Goal: Task Accomplishment & Management: Complete application form

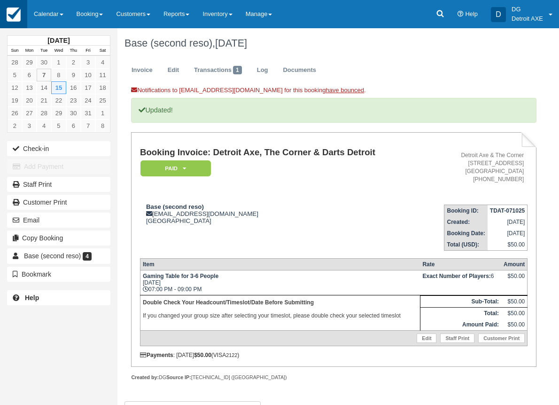
click at [17, 13] on img at bounding box center [14, 15] width 14 height 14
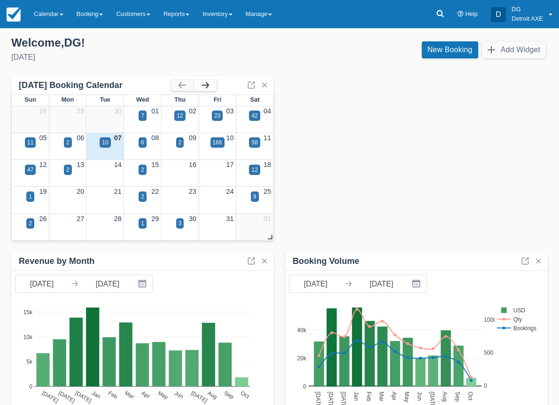
click at [209, 83] on button "button" at bounding box center [205, 84] width 23 height 11
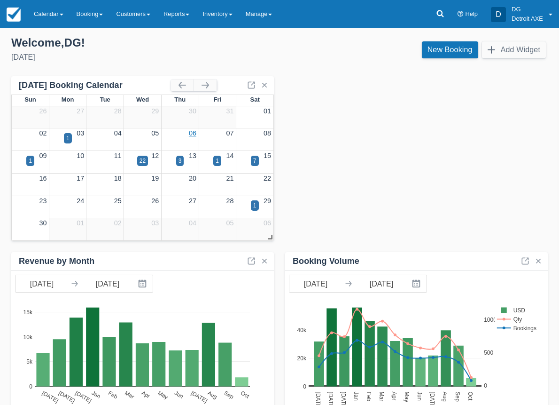
click at [194, 134] on link "06" at bounding box center [193, 133] width 8 height 8
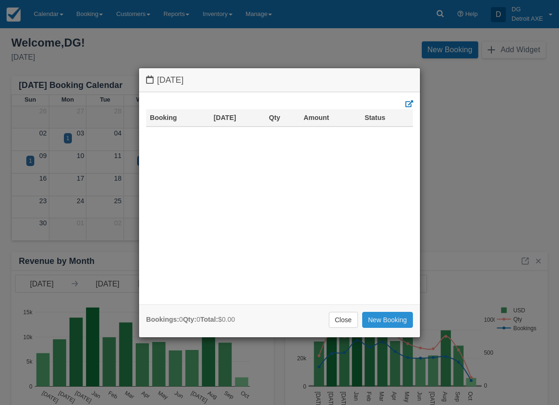
click at [372, 317] on link "New Booking" at bounding box center [387, 320] width 51 height 16
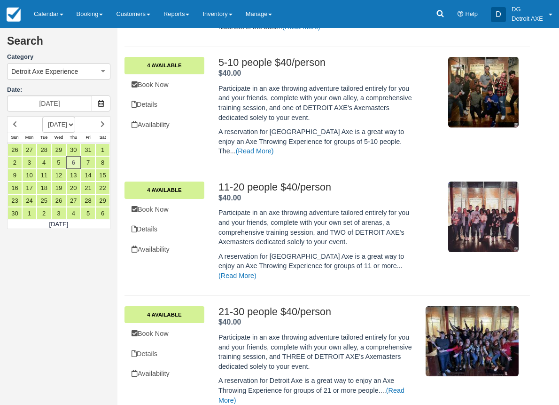
scroll to position [460, 0]
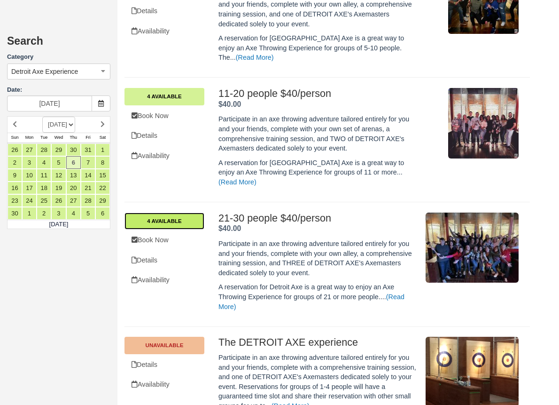
click at [179, 212] on link "4 Available" at bounding box center [165, 220] width 80 height 17
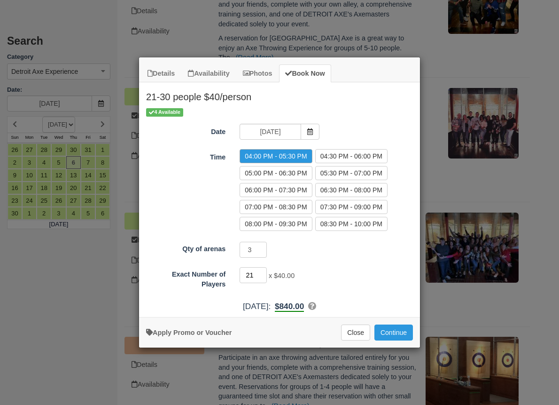
click at [253, 275] on input "21" at bounding box center [253, 275] width 27 height 16
type input "25"
click at [389, 332] on button "Continue" at bounding box center [394, 332] width 39 height 16
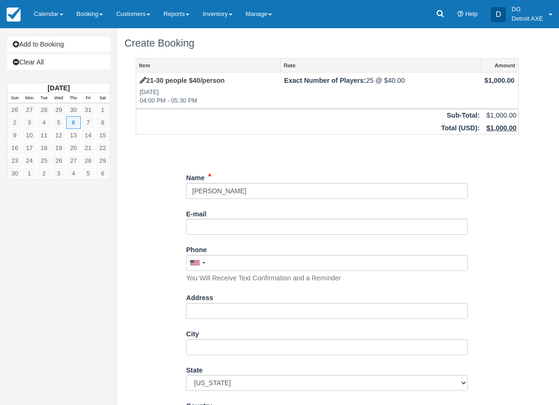
type input "[PERSON_NAME]"
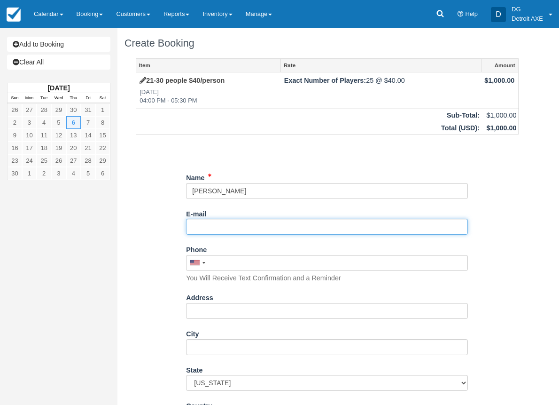
click at [204, 227] on input "E-mail" at bounding box center [327, 227] width 282 height 16
paste input "nmoore@vtcins.com"
type input "nmoore@vtcins.com"
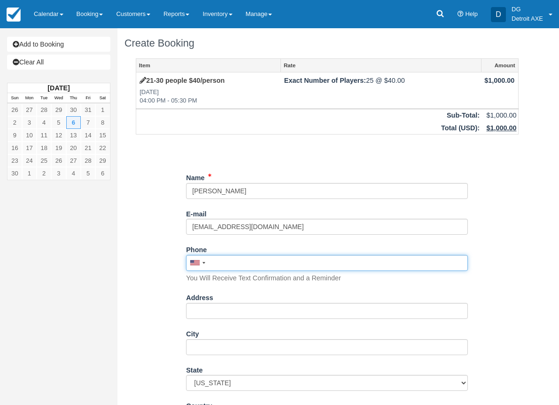
click at [244, 263] on input "Phone" at bounding box center [327, 263] width 282 height 16
paste input "248-530-3214"
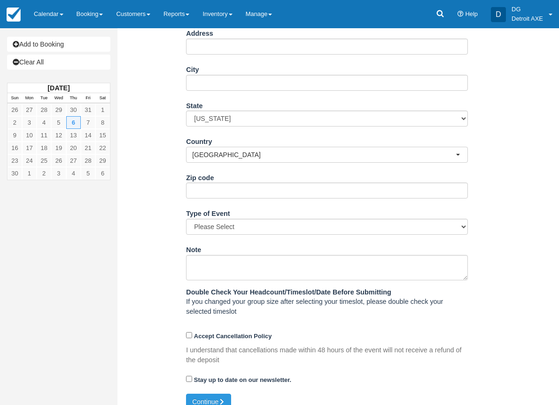
scroll to position [276, 0]
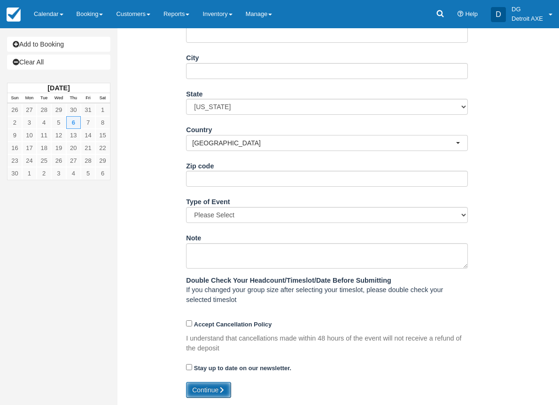
click at [212, 387] on button "Continue" at bounding box center [208, 390] width 45 height 16
type input "+12485303214"
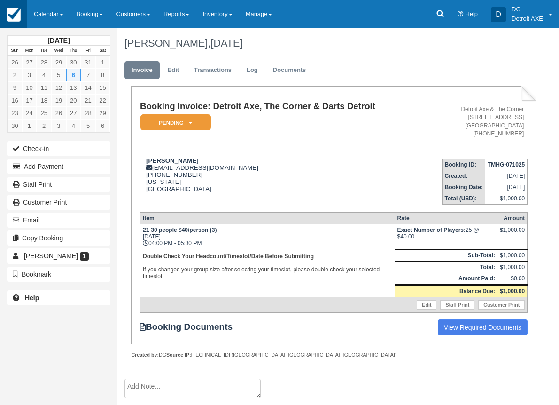
click at [11, 11] on img at bounding box center [14, 15] width 14 height 14
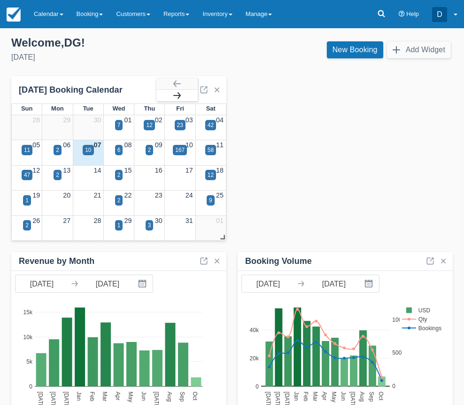
click at [180, 93] on button "button" at bounding box center [176, 95] width 41 height 11
